Goal: Task Accomplishment & Management: Use online tool/utility

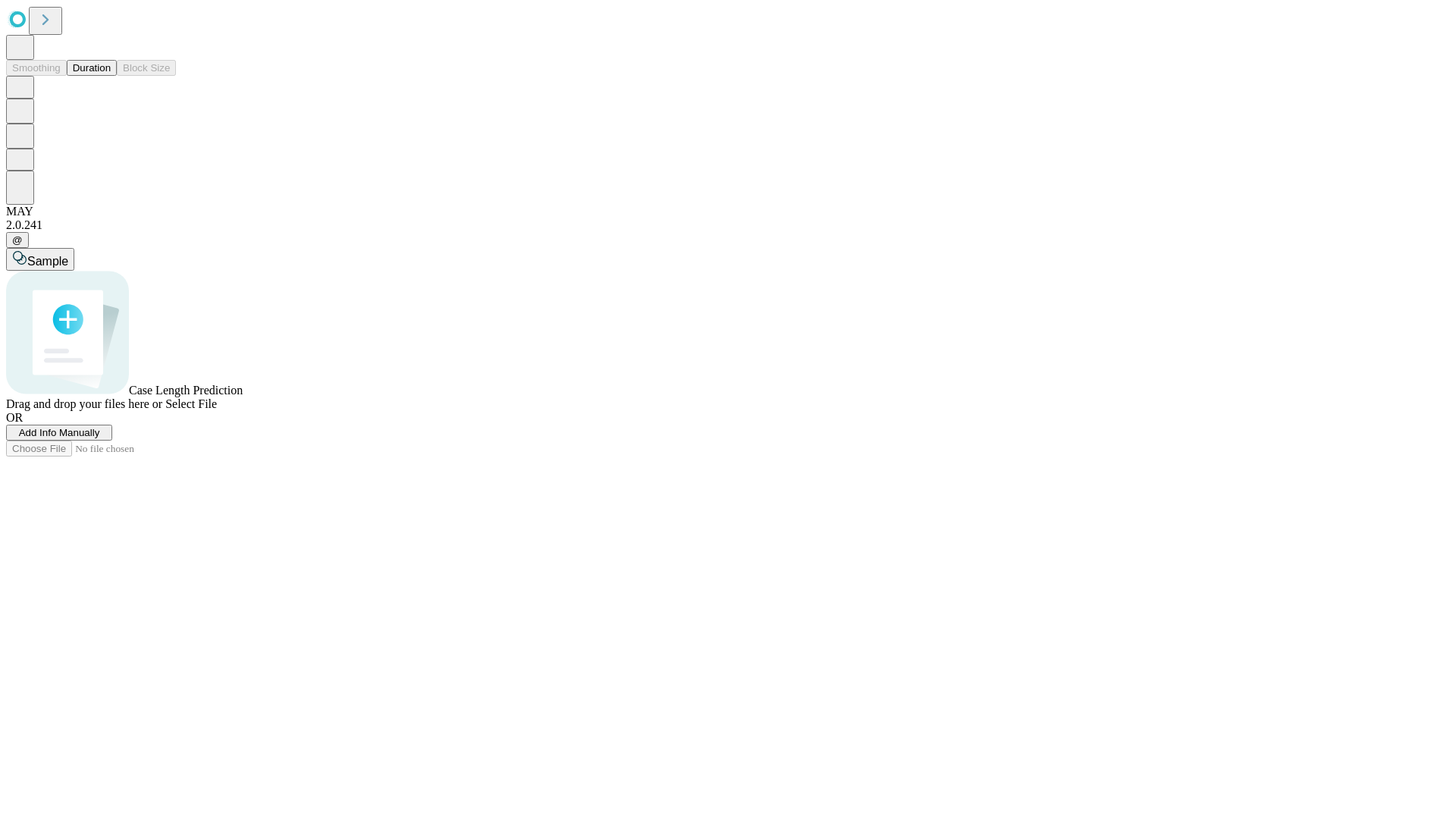
click at [111, 76] on button "Duration" at bounding box center [91, 68] width 50 height 16
click at [100, 438] on span "Add Info Manually" at bounding box center [59, 433] width 81 height 12
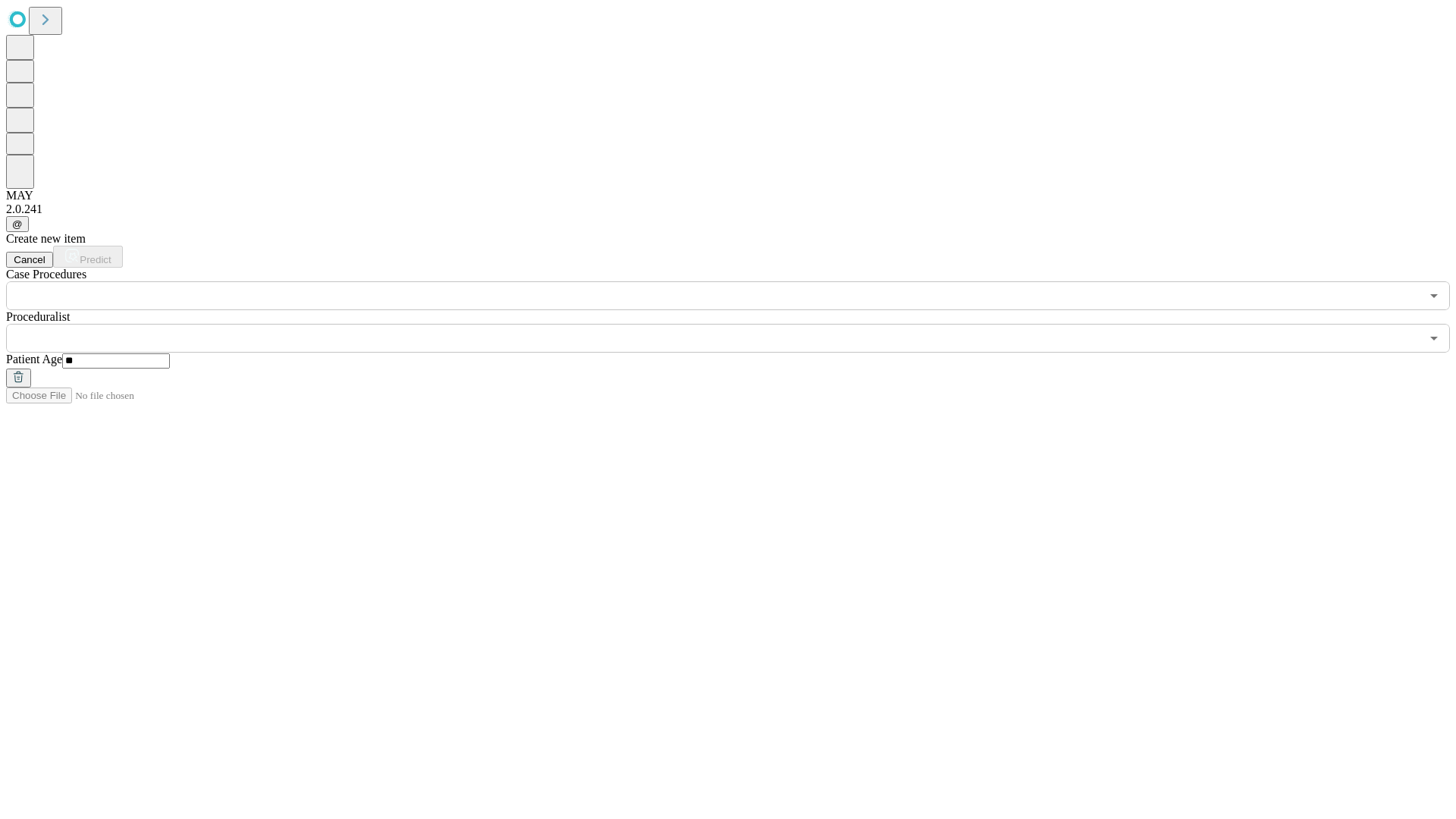
type input "**"
click at [739, 324] on input "text" at bounding box center [712, 337] width 1414 height 28
